Goal: Information Seeking & Learning: Check status

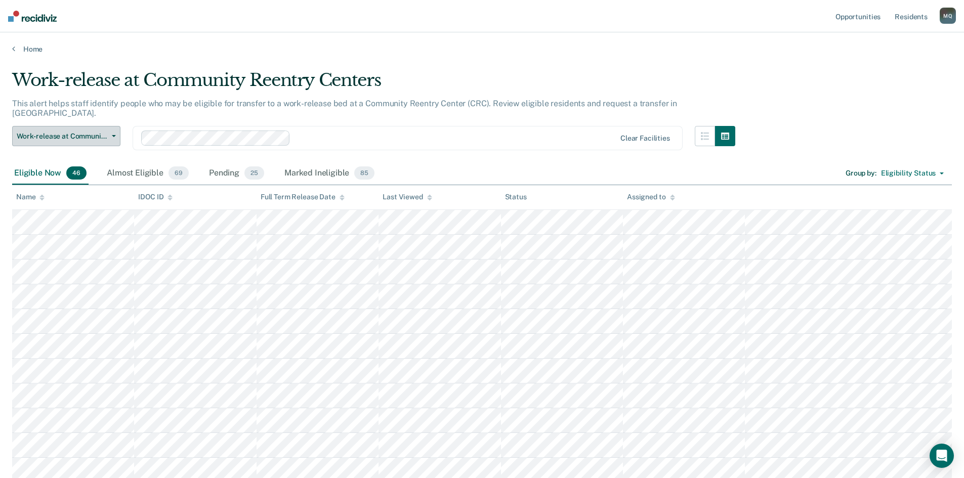
click at [116, 129] on button "Work-release at Community Reentry Centers" at bounding box center [66, 136] width 108 height 20
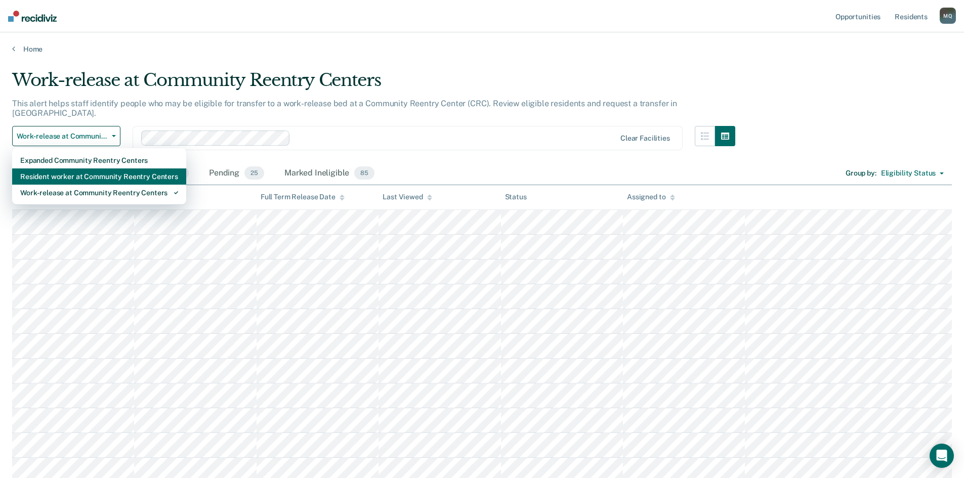
click at [111, 168] on div "Resident worker at Community Reentry Centers" at bounding box center [99, 176] width 158 height 16
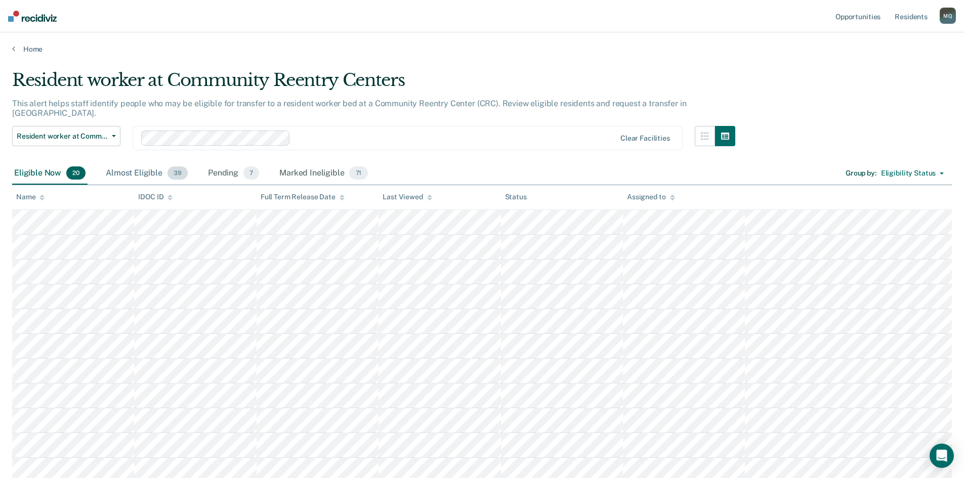
click at [135, 162] on div "Almost Eligible 39" at bounding box center [147, 173] width 86 height 22
click at [219, 163] on div "Pending 7" at bounding box center [233, 173] width 55 height 22
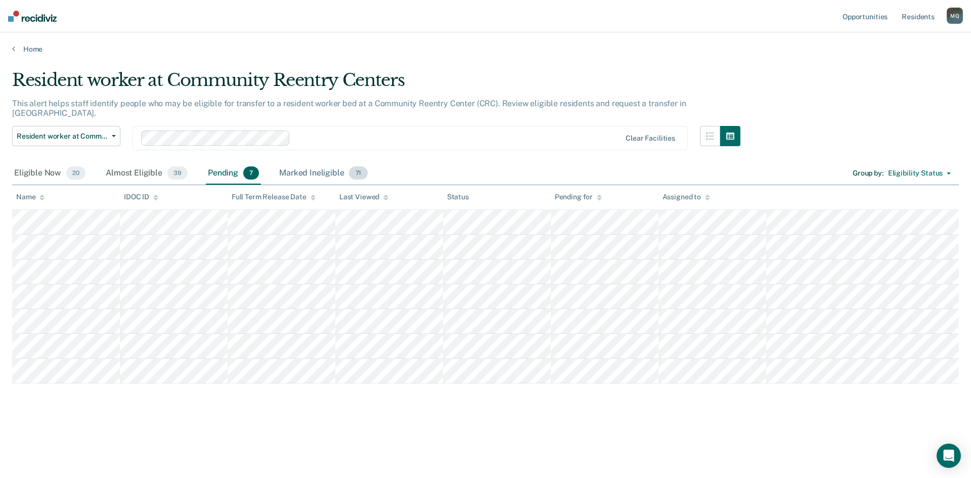
click at [318, 165] on div "Marked Ineligible 71" at bounding box center [323, 173] width 92 height 22
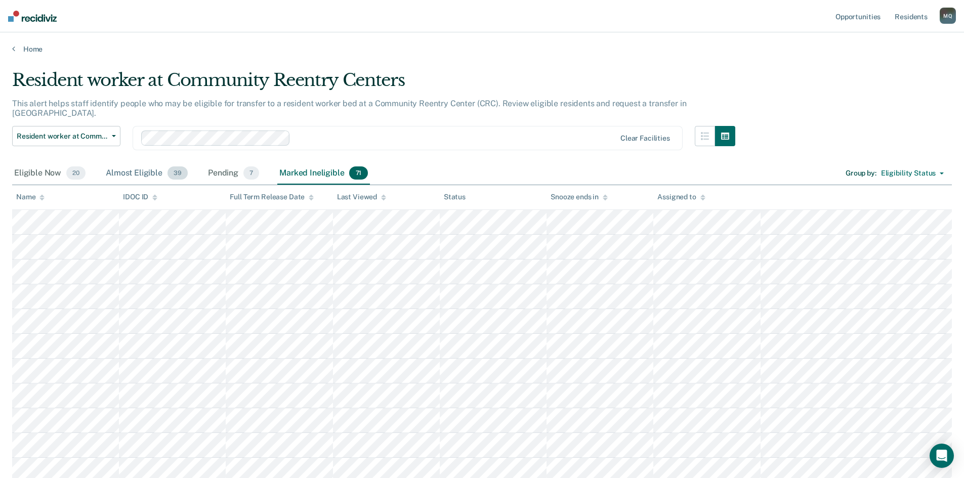
click at [120, 162] on div "Almost Eligible 39" at bounding box center [147, 173] width 86 height 22
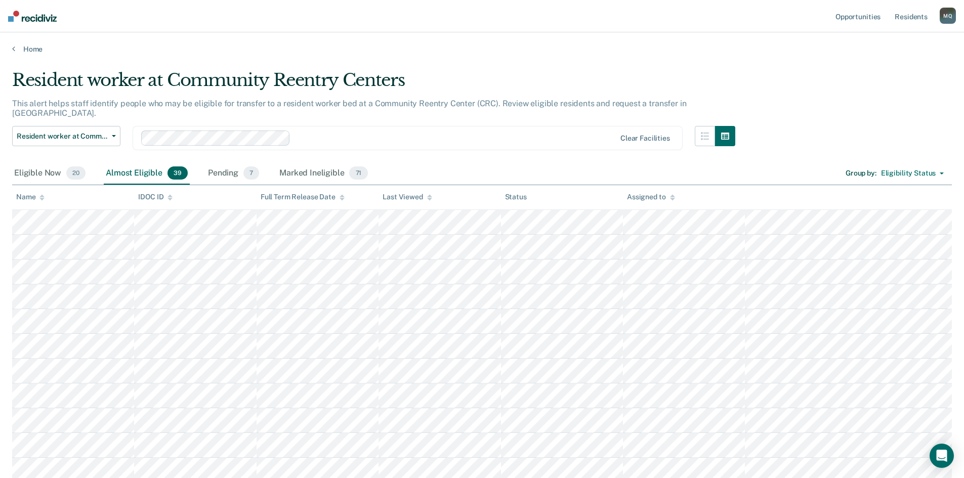
click at [41, 195] on icon at bounding box center [41, 196] width 5 height 3
click at [46, 162] on div "Eligible Now 20" at bounding box center [49, 173] width 75 height 22
click at [40, 194] on icon at bounding box center [41, 197] width 5 height 7
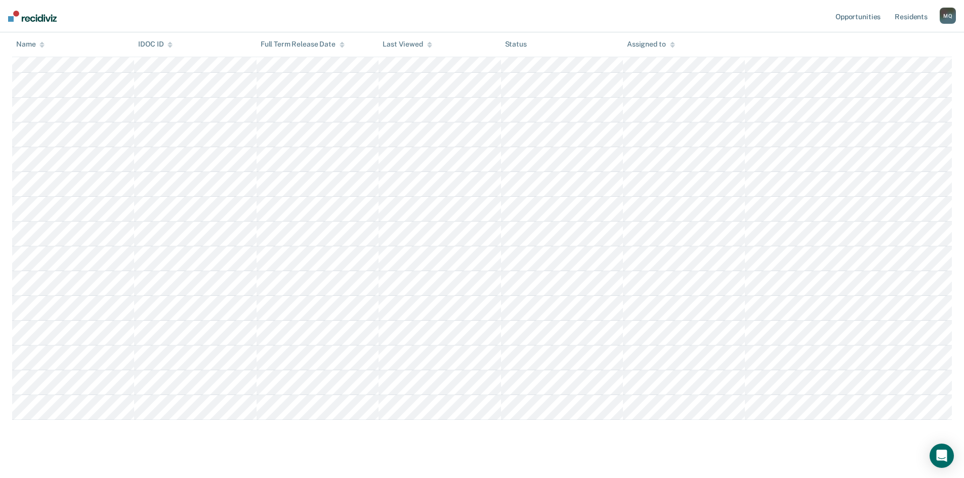
scroll to position [290, 0]
